Goal: Information Seeking & Learning: Learn about a topic

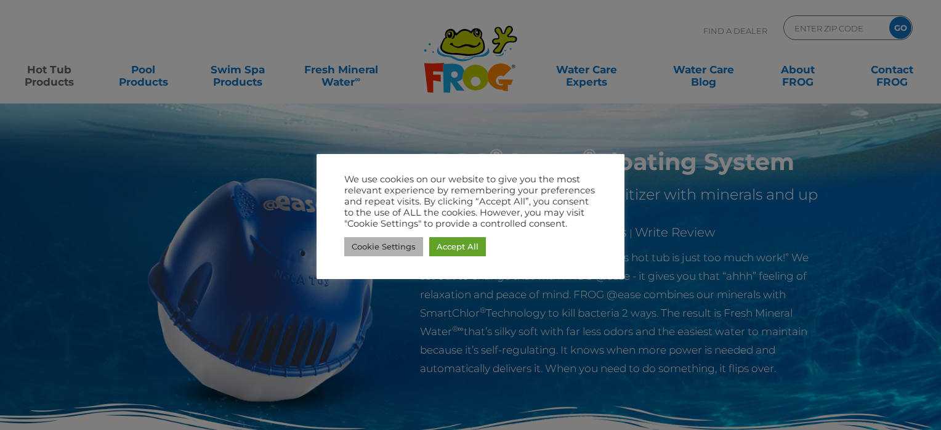
click at [401, 245] on link "Cookie Settings" at bounding box center [383, 246] width 79 height 19
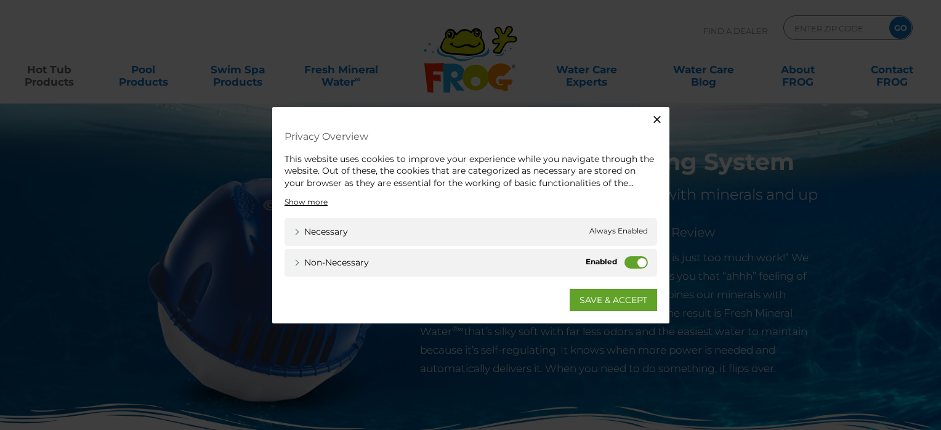
drag, startPoint x: 654, startPoint y: 119, endPoint x: 651, endPoint y: 129, distance: 10.3
click at [654, 119] on icon "button" at bounding box center [657, 119] width 12 height 12
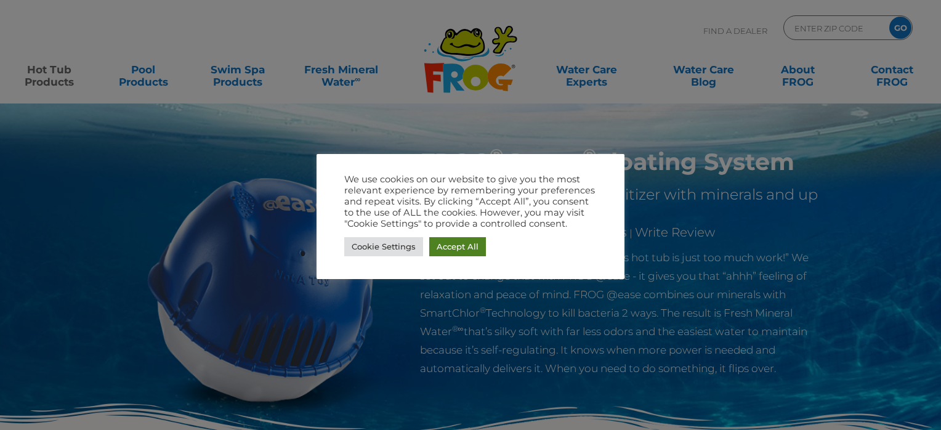
click at [464, 244] on link "Accept All" at bounding box center [457, 246] width 57 height 19
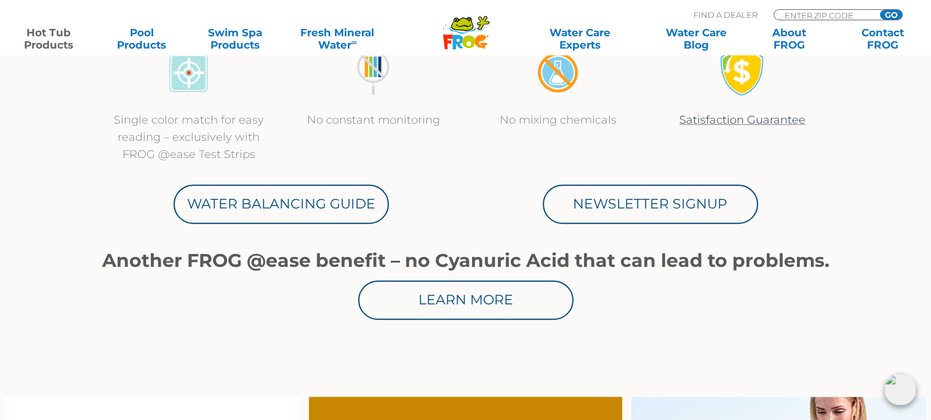
scroll to position [677, 0]
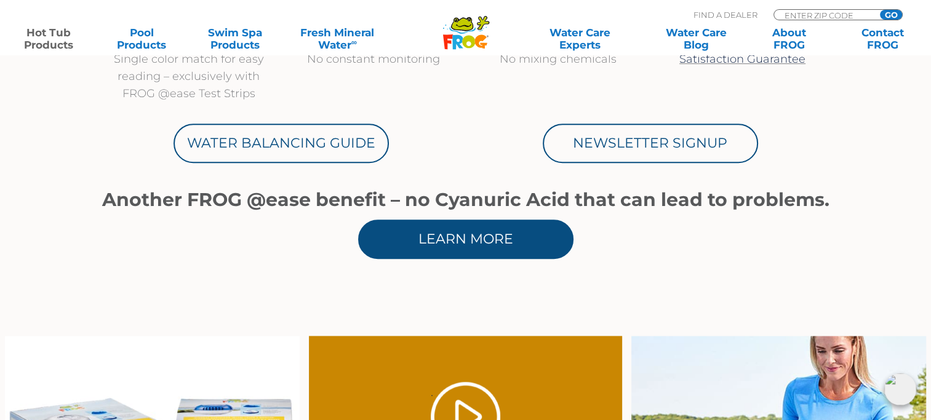
click at [451, 239] on link "Learn More" at bounding box center [465, 239] width 215 height 39
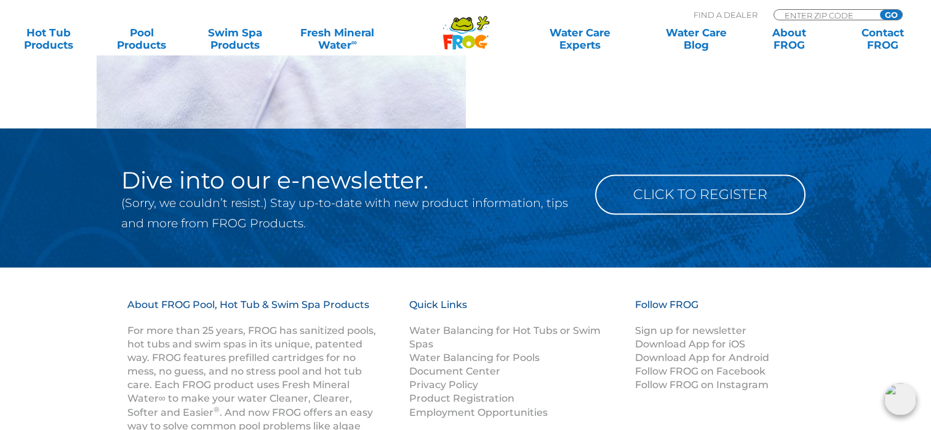
scroll to position [2032, 0]
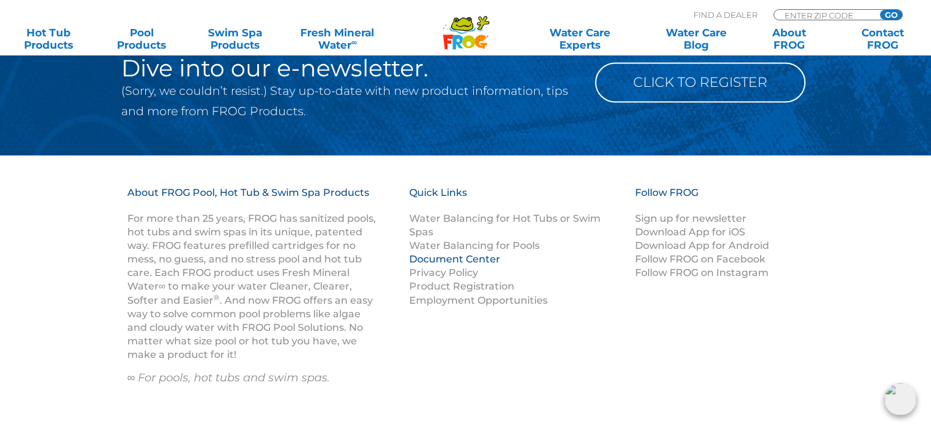
click at [475, 265] on link "Document Center" at bounding box center [454, 259] width 91 height 12
